Goal: Check status: Check status

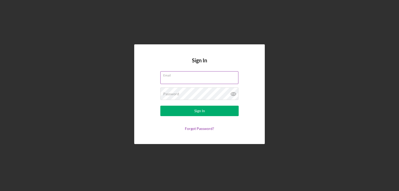
click at [233, 81] on input "Email" at bounding box center [199, 77] width 78 height 13
type input "[PERSON_NAME][EMAIL_ADDRESS][DOMAIN_NAME]"
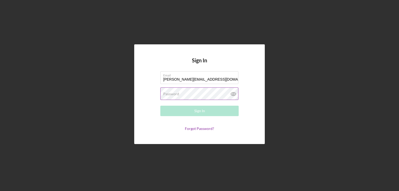
click at [234, 95] on icon at bounding box center [233, 93] width 13 height 13
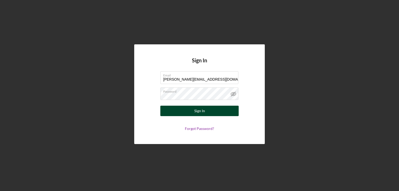
click at [226, 110] on button "Sign In" at bounding box center [199, 111] width 78 height 10
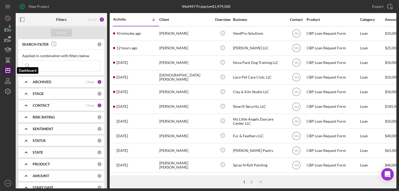
click at [10, 71] on icon "Icon/Dashboard" at bounding box center [7, 70] width 13 height 13
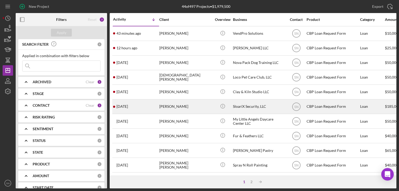
click at [124, 106] on time "[DATE]" at bounding box center [121, 106] width 11 height 4
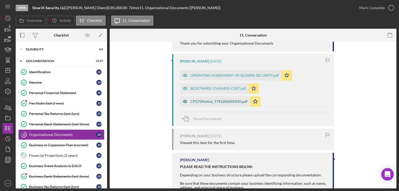
click at [196, 101] on div "CP575Notice_1745286005810.pdf" at bounding box center [218, 101] width 57 height 4
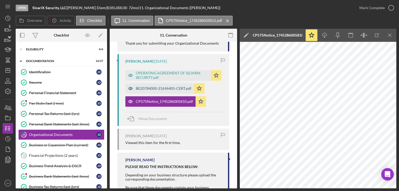
click at [171, 90] on div "BE20784000-21696405-CERT.pdf" at bounding box center [164, 88] width 56 height 4
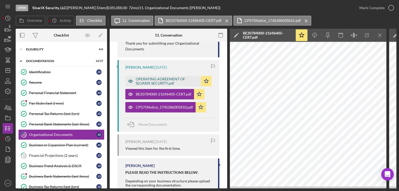
click at [162, 79] on div "OPERATING AGREEMENT OF SLOARIX SECURITY.pdf" at bounding box center [167, 81] width 63 height 8
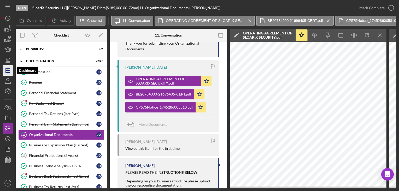
click at [10, 71] on polygon "button" at bounding box center [8, 70] width 4 height 4
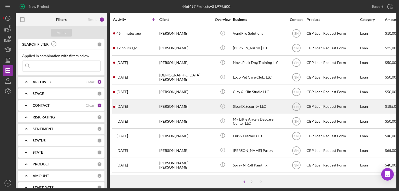
click at [141, 107] on div "[DATE] [PERSON_NAME]" at bounding box center [136, 107] width 46 height 14
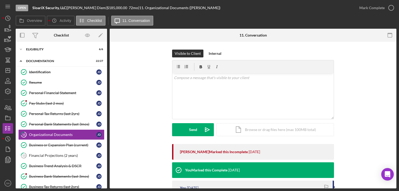
scroll to position [19, 0]
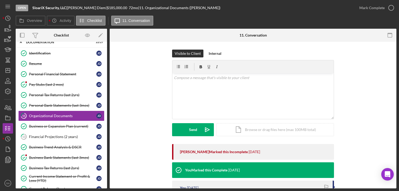
drag, startPoint x: 396, startPoint y: 93, endPoint x: 397, endPoint y: 108, distance: 14.4
click at [399, 114] on div "Open SloariX Security, LLC | [PERSON_NAME] | $185,000.00 72 mo | 11. Organizati…" at bounding box center [199, 95] width 399 height 191
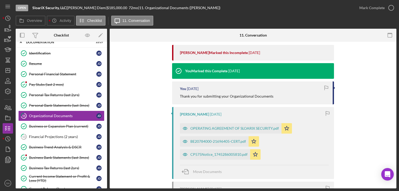
scroll to position [104, 0]
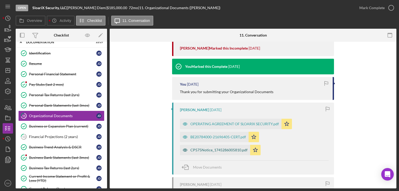
click at [224, 151] on div "CP575Notice_1745286005810.pdf" at bounding box center [218, 150] width 57 height 4
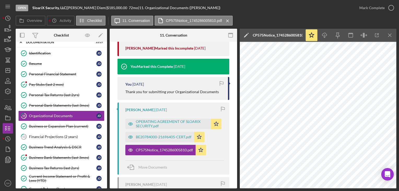
scroll to position [102, 0]
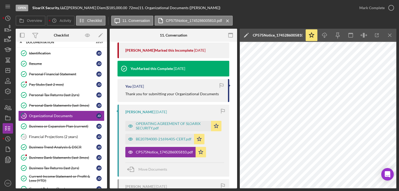
click at [147, 139] on div "BE20784000-21696405-CERT.pdf" at bounding box center [164, 139] width 56 height 4
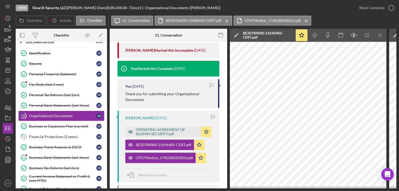
click at [174, 134] on div "OPERATING AGREEMENT OF SLOARIX SECURITY.pdf" at bounding box center [167, 132] width 63 height 8
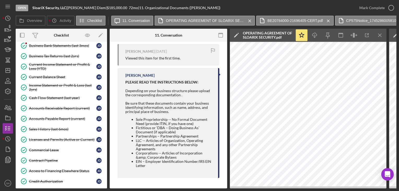
scroll to position [0, 0]
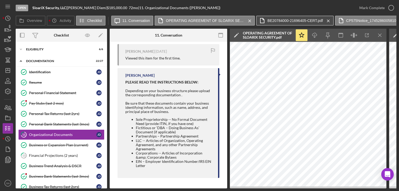
click at [296, 20] on label "BE20784000-21696405-CERT.pdf" at bounding box center [294, 21] width 55 height 4
click at [293, 22] on label "BE20784000-21696405-CERT.pdf" at bounding box center [294, 21] width 55 height 4
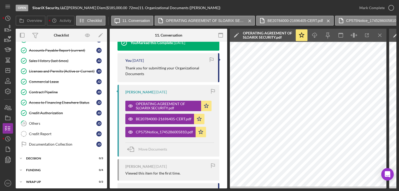
scroll to position [126, 0]
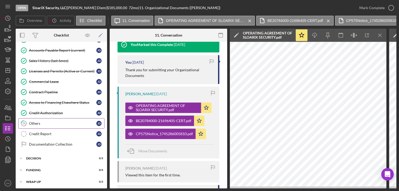
click at [51, 121] on div "Others" at bounding box center [62, 123] width 67 height 4
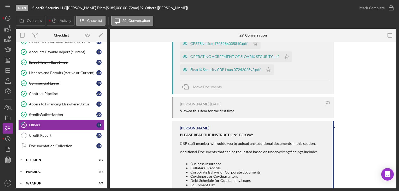
scroll to position [135, 0]
